Goal: Task Accomplishment & Management: Use online tool/utility

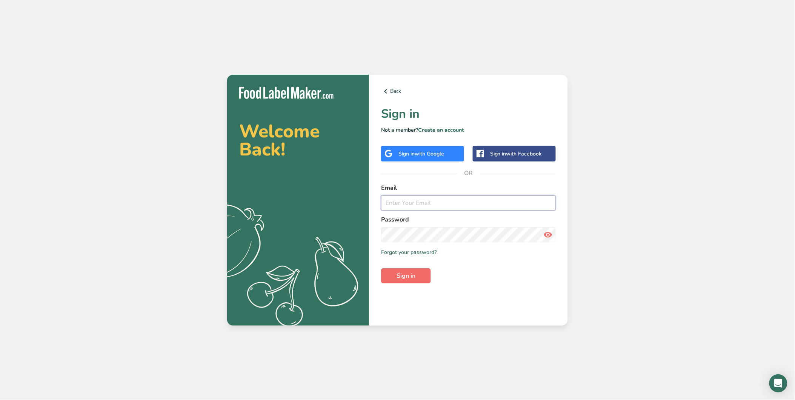
type input "[EMAIL_ADDRESS][DOMAIN_NAME]"
click at [410, 280] on button "Sign in" at bounding box center [406, 275] width 50 height 15
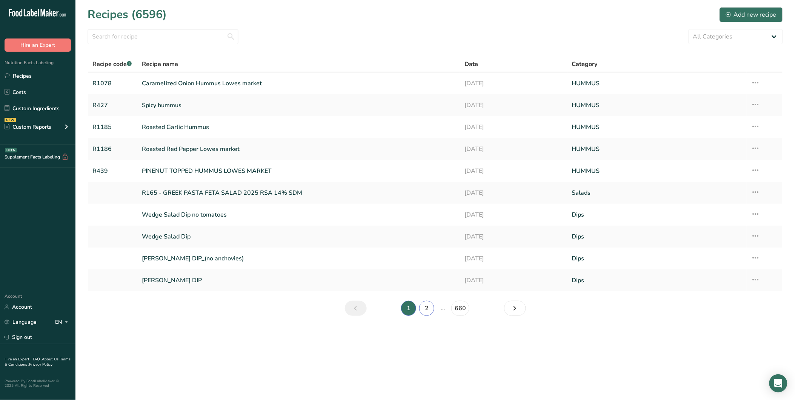
click at [423, 313] on link "2" at bounding box center [426, 308] width 15 height 15
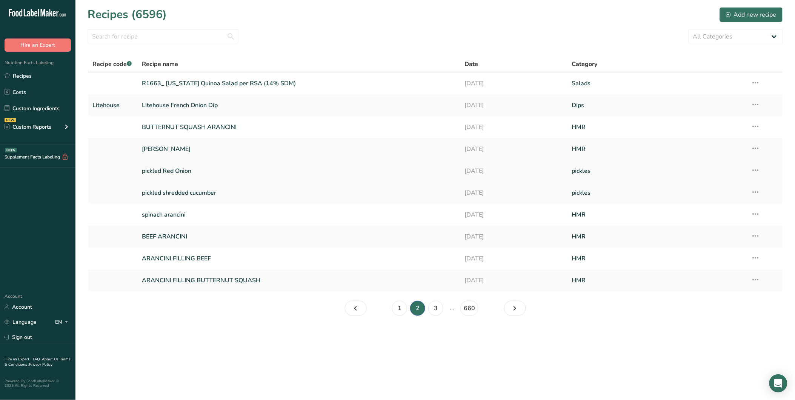
click at [264, 167] on link "pickled Red Onion" at bounding box center [299, 171] width 314 height 16
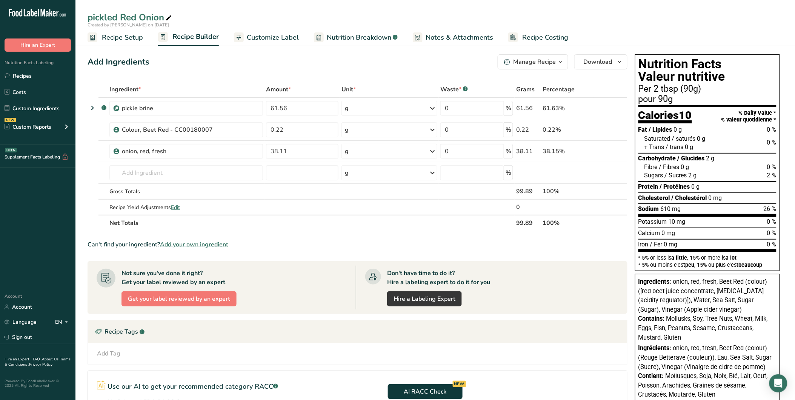
click at [382, 37] on span "Nutrition Breakdown" at bounding box center [359, 37] width 65 height 10
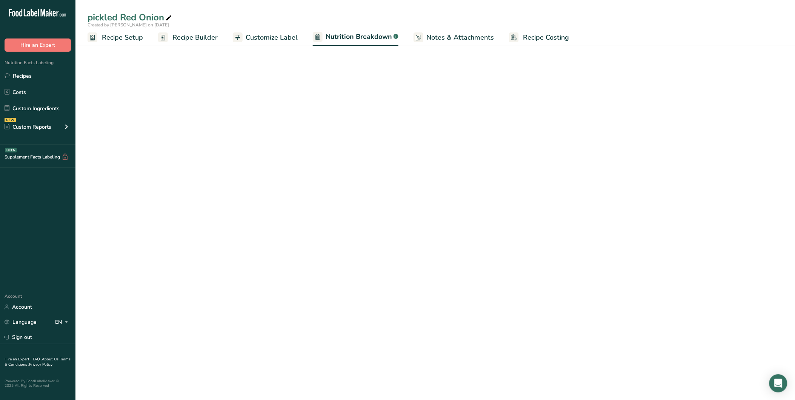
select select "Calories"
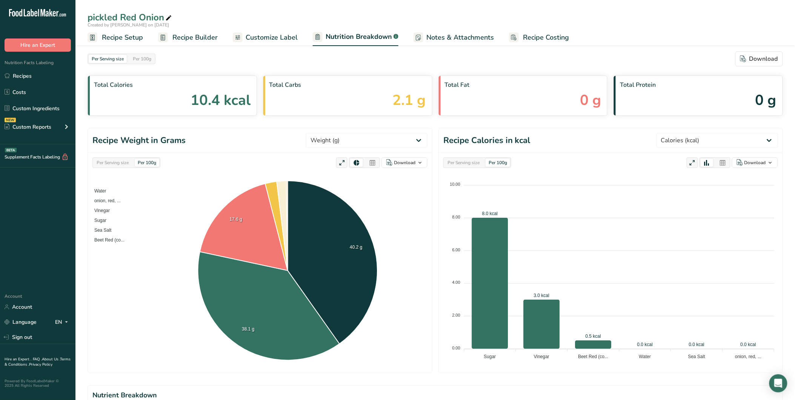
click at [273, 34] on span "Customize Label" at bounding box center [272, 37] width 52 height 10
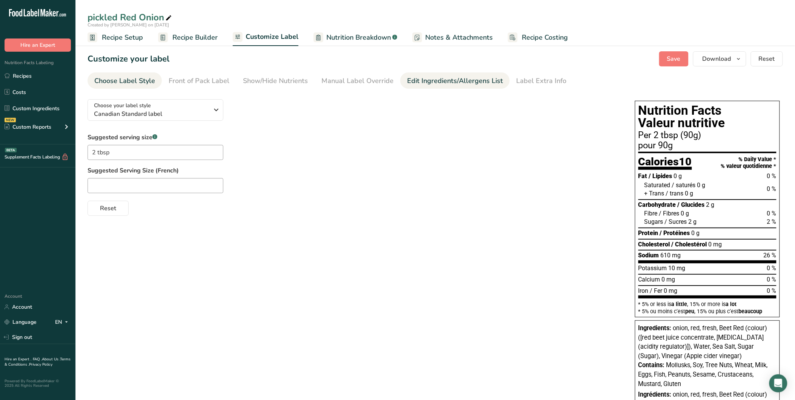
click at [442, 84] on div "Edit Ingredients/Allergens List" at bounding box center [455, 81] width 96 height 10
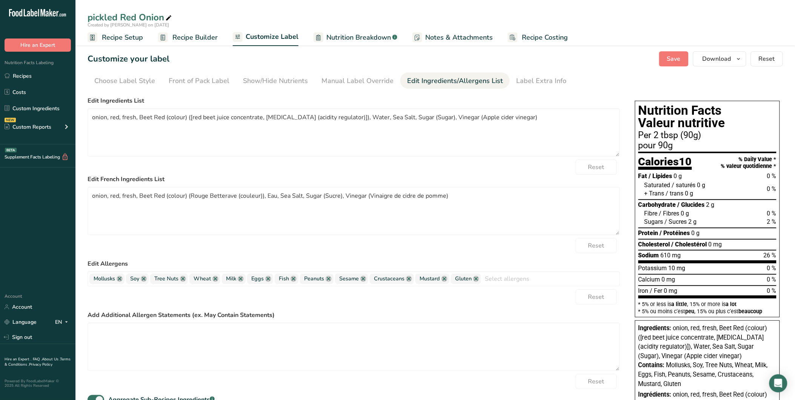
scroll to position [66, 0]
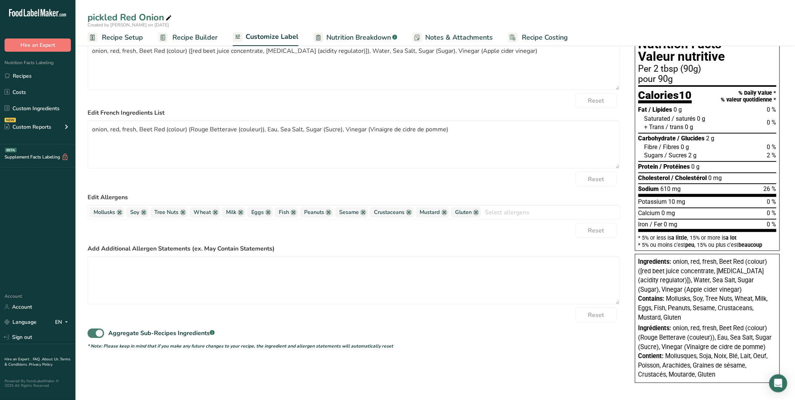
click at [93, 335] on span at bounding box center [96, 333] width 17 height 9
click at [92, 335] on input "Aggregate Sub-Recipes Ingredients .a-a{fill:#347362;}.b-a{fill:#fff;}" at bounding box center [90, 333] width 5 height 5
checkbox input "false"
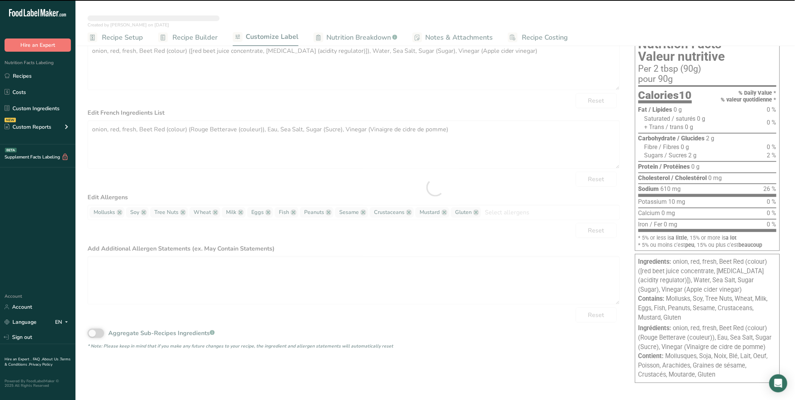
type textarea "pickle brine (Water, Vinegar (Apple cider vinegar), Sugar (Sugar), Sea Salt), o…"
type textarea "pickle brine (Eau, (Apple cider vinegar), (Sugar), Sel de mer ), onion, red, fr…"
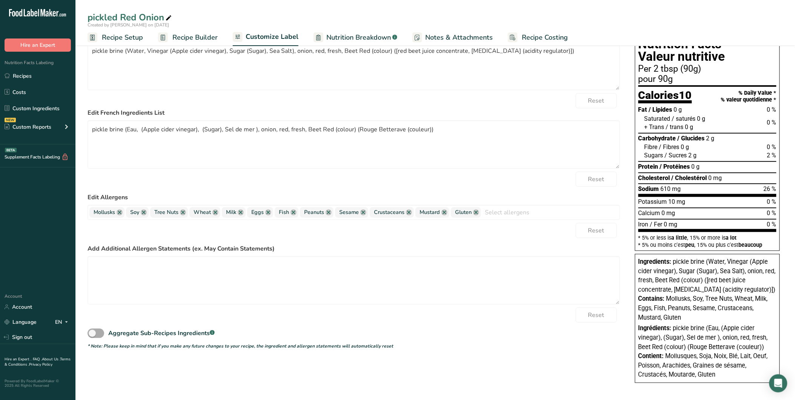
click at [93, 335] on span at bounding box center [96, 333] width 17 height 9
click at [92, 335] on input "Aggregate Sub-Recipes Ingredients .a-a{fill:#347362;}.b-a{fill:#fff;}" at bounding box center [90, 333] width 5 height 5
checkbox input "true"
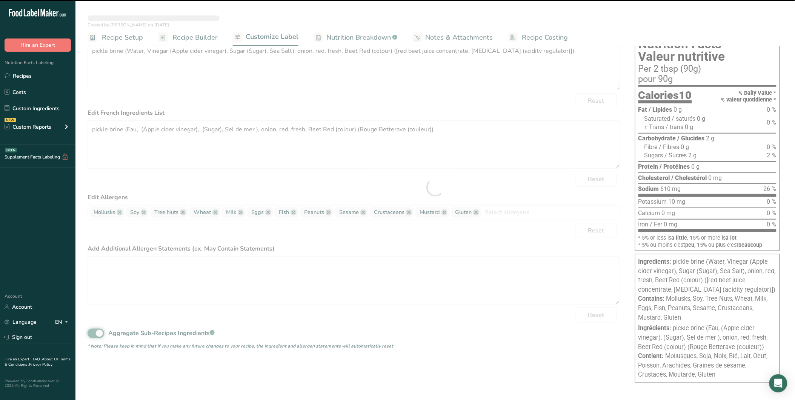
type textarea "onion, red, fresh, Beet Red (colour) ([red beet juice concentrate, [MEDICAL_DAT…"
type textarea "onion, red, fresh, Beet Red (colour) (Rouge Betterave (couleur)), Eau, Sea Salt…"
